Goal: Communication & Community: Answer question/provide support

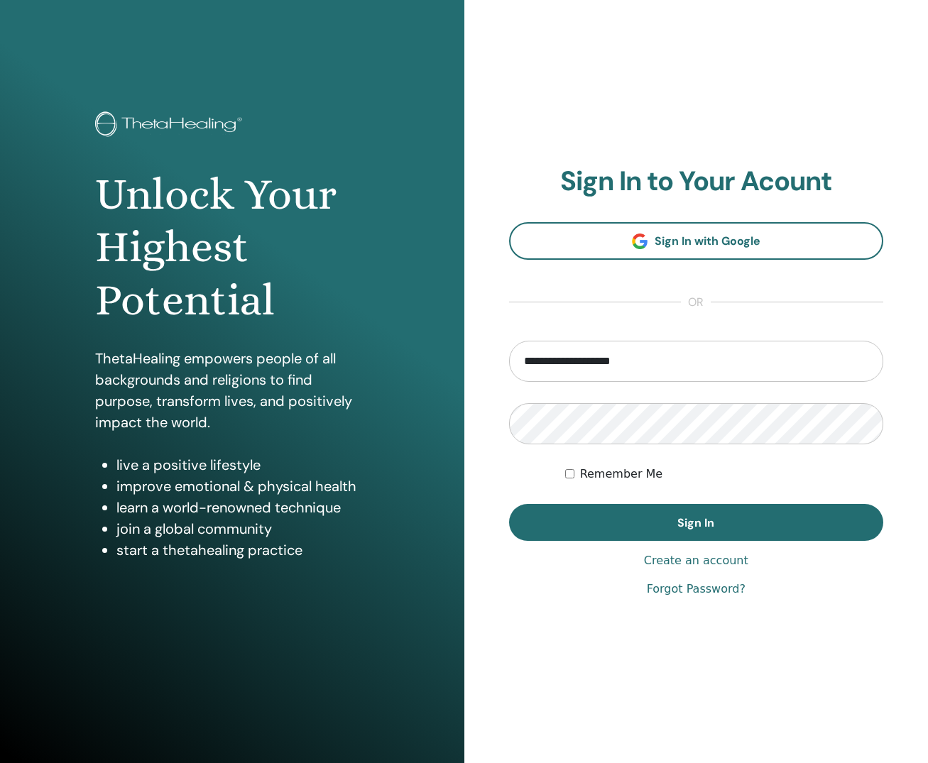
type input "**********"
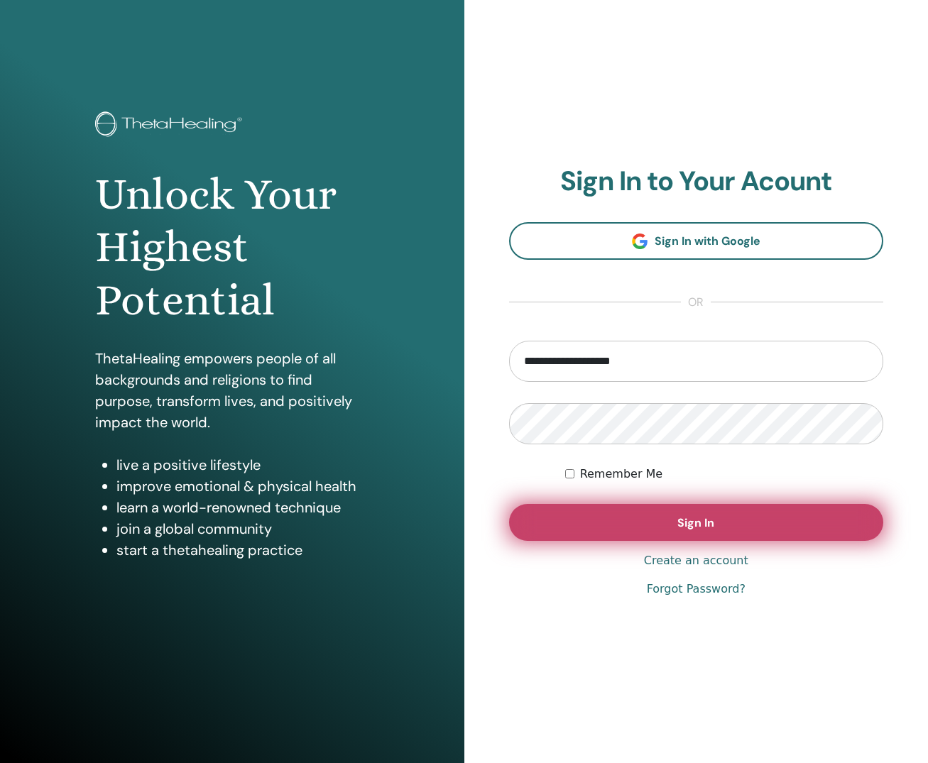
click at [633, 522] on button "Sign In" at bounding box center [696, 522] width 375 height 37
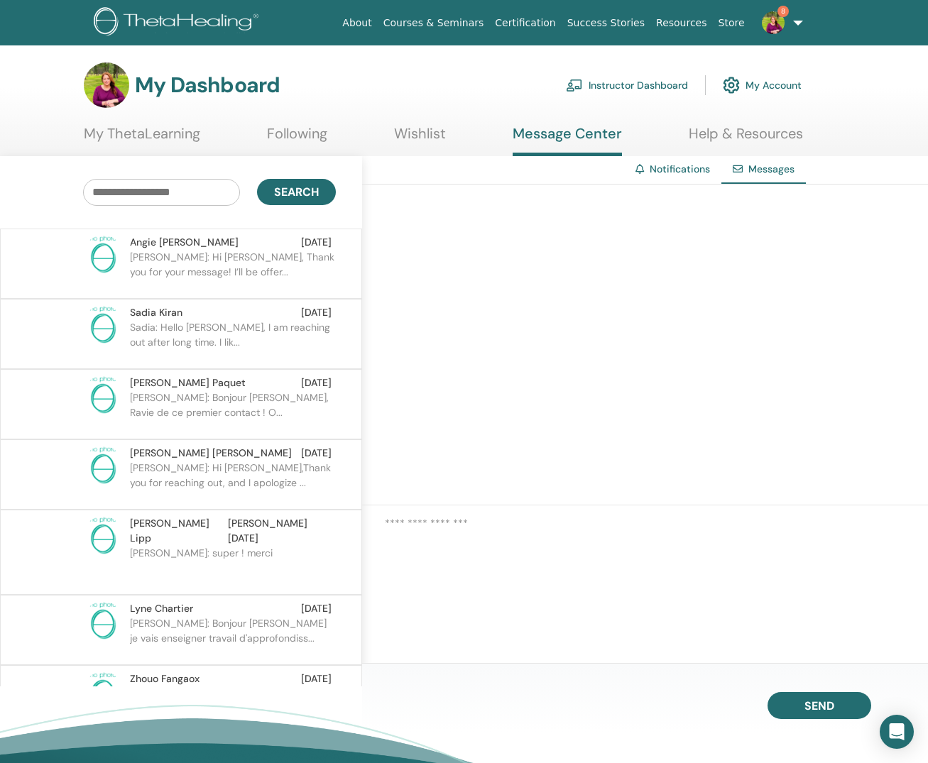
click at [234, 255] on p "[PERSON_NAME]: Hi [PERSON_NAME], Thank you for your message! I’ll be offer..." at bounding box center [233, 271] width 206 height 43
